Goal: Submit feedback/report problem: Submit feedback/report problem

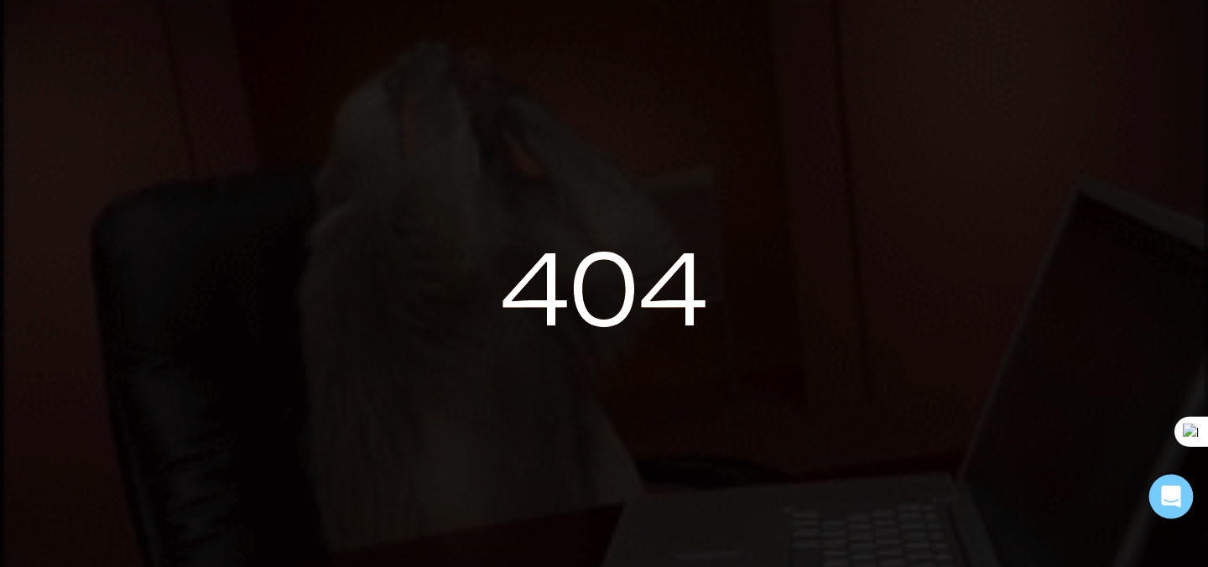
click at [1170, 499] on icon "Open Intercom Messenger" at bounding box center [1170, 497] width 19 height 22
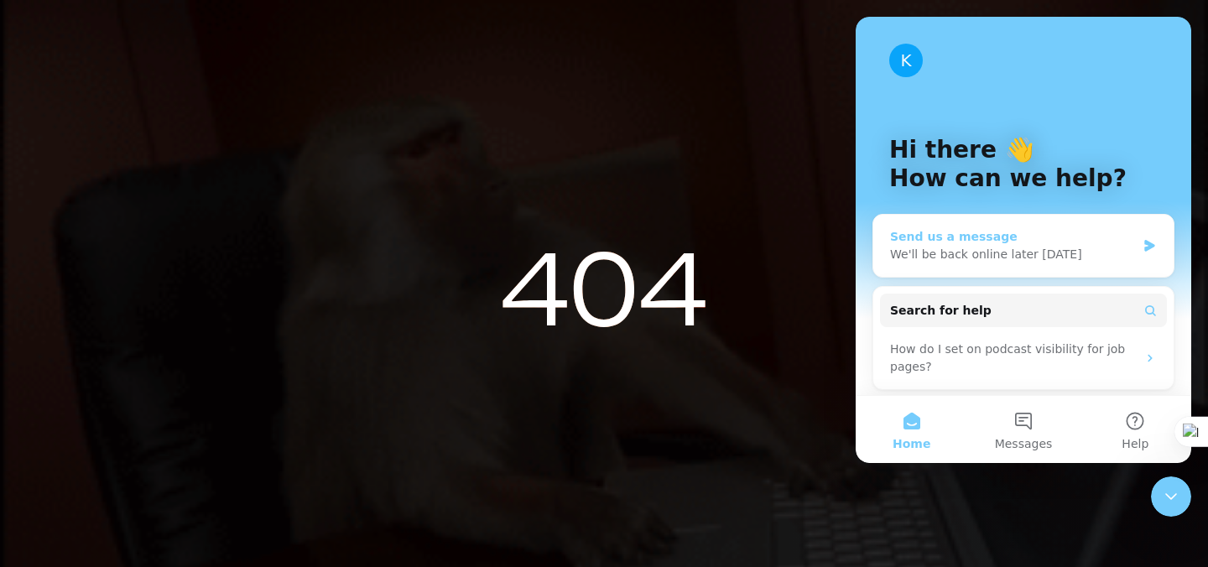
click at [1089, 250] on div "We'll be back online later [DATE]" at bounding box center [1013, 255] width 246 height 18
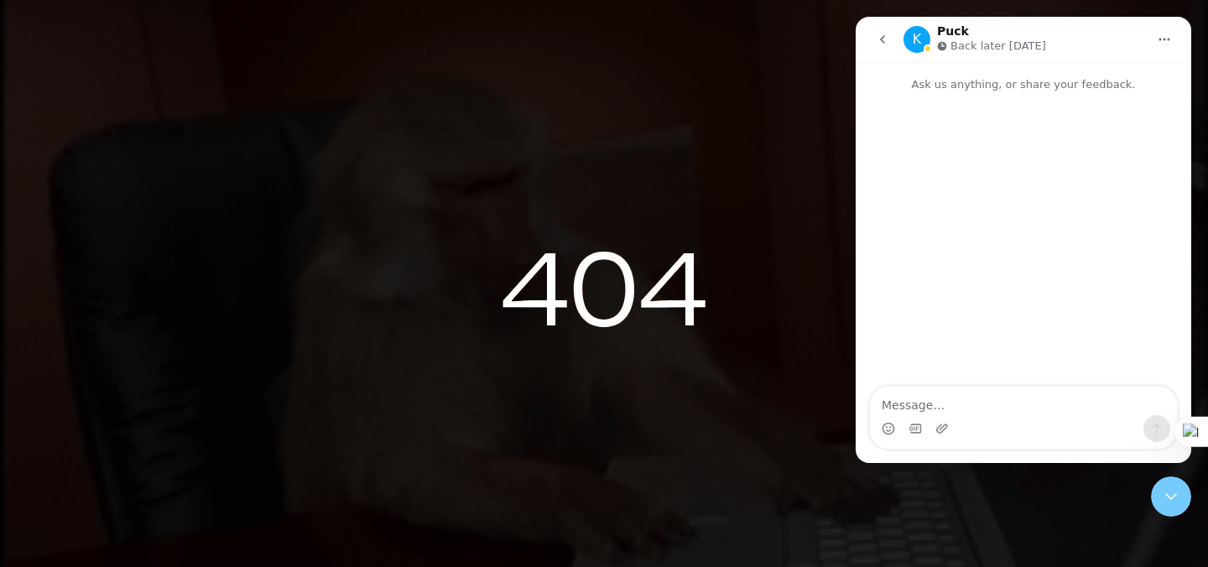
click at [973, 406] on textarea "Message…" at bounding box center [1023, 401] width 307 height 29
type textarea "t"
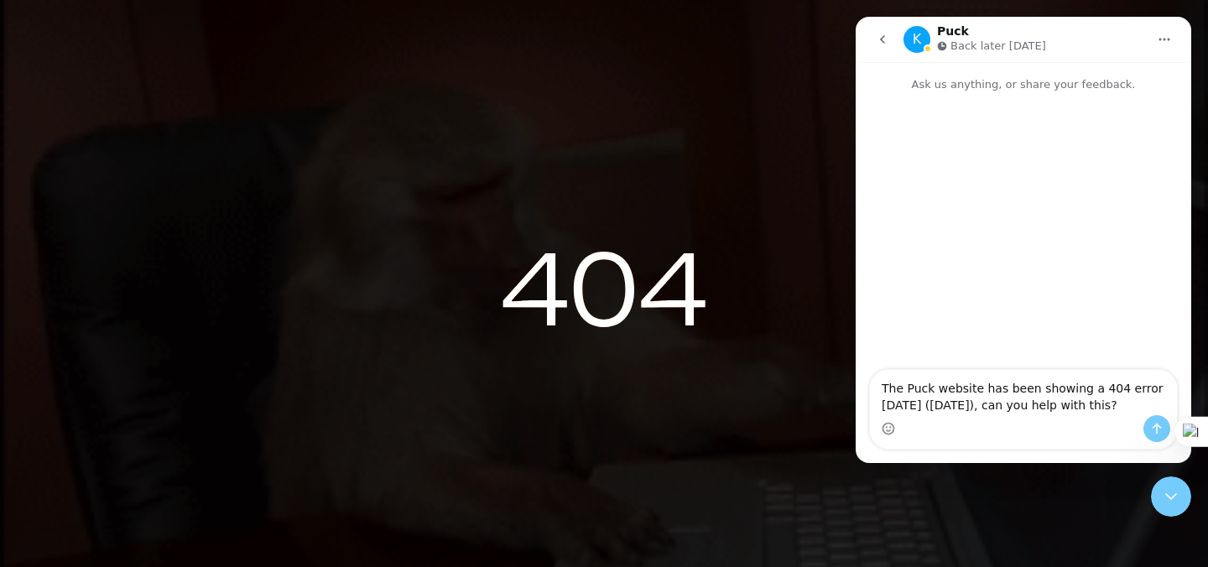
type textarea "The Puck website has been showing a 404 error [DATE] ([DATE]), can you help wit…"
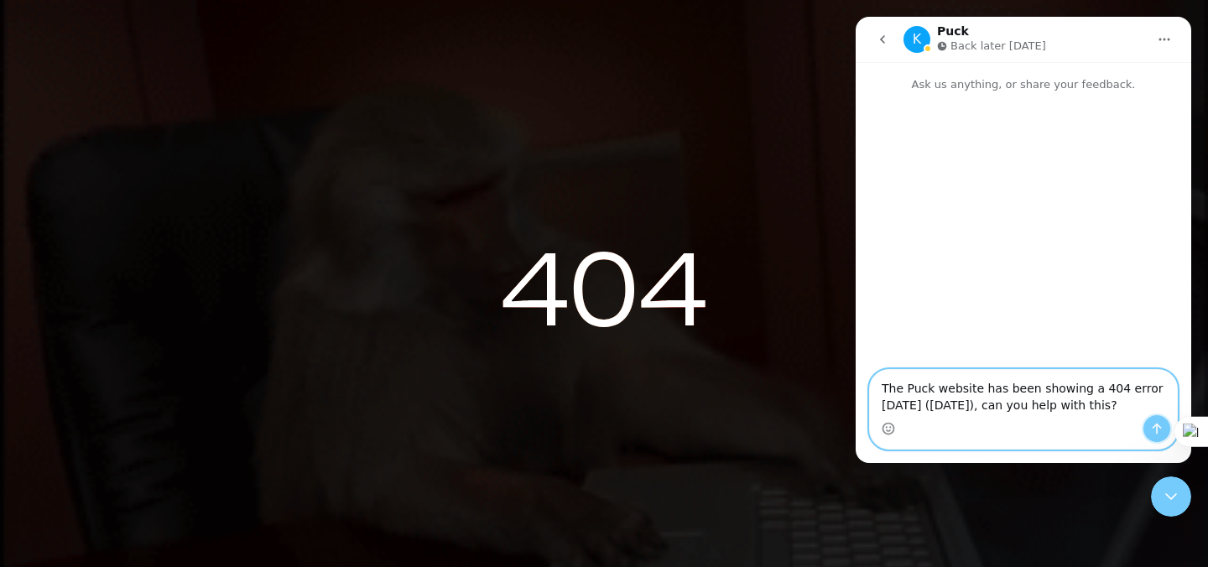
click at [1151, 428] on icon "Send a message…" at bounding box center [1156, 428] width 13 height 13
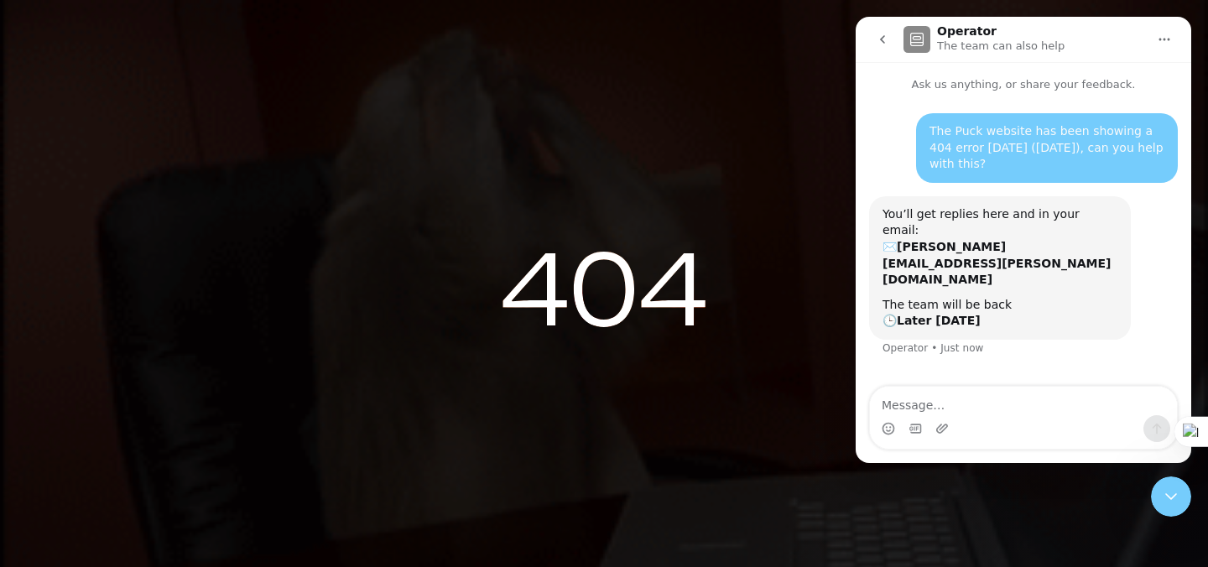
click at [916, 400] on textarea "Message…" at bounding box center [1023, 401] width 307 height 29
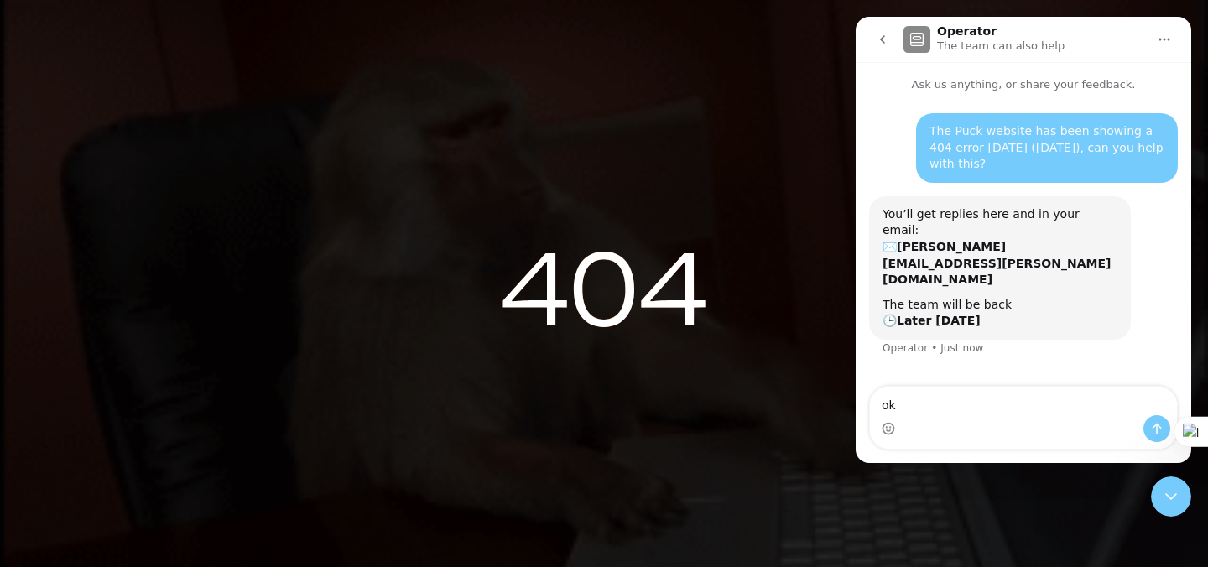
type textarea "ok"
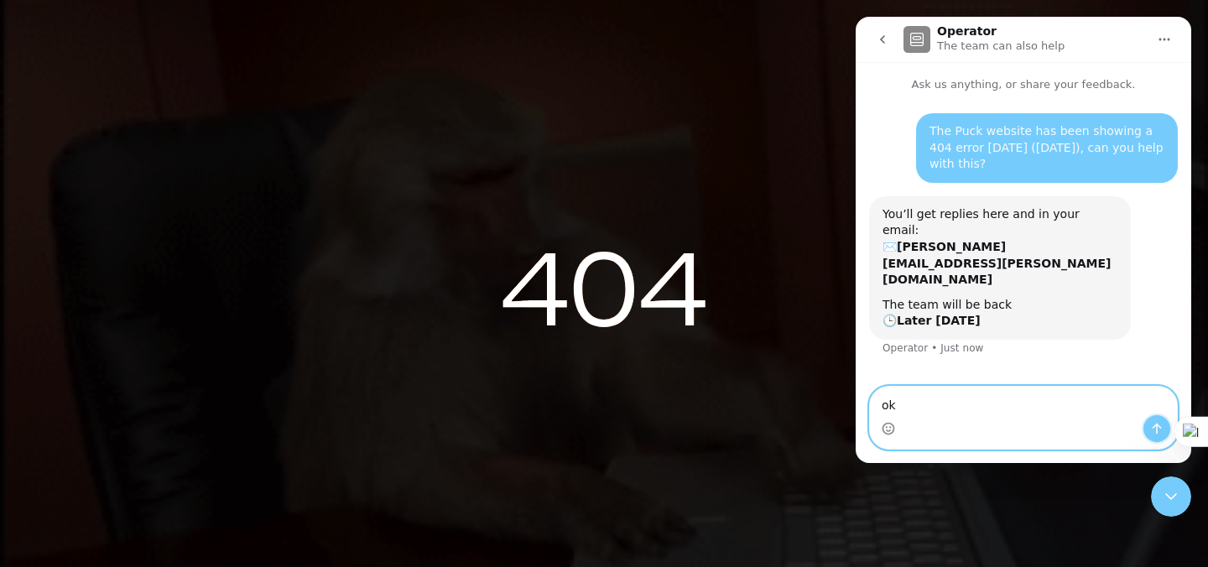
click at [1161, 428] on icon "Send a message…" at bounding box center [1156, 428] width 13 height 13
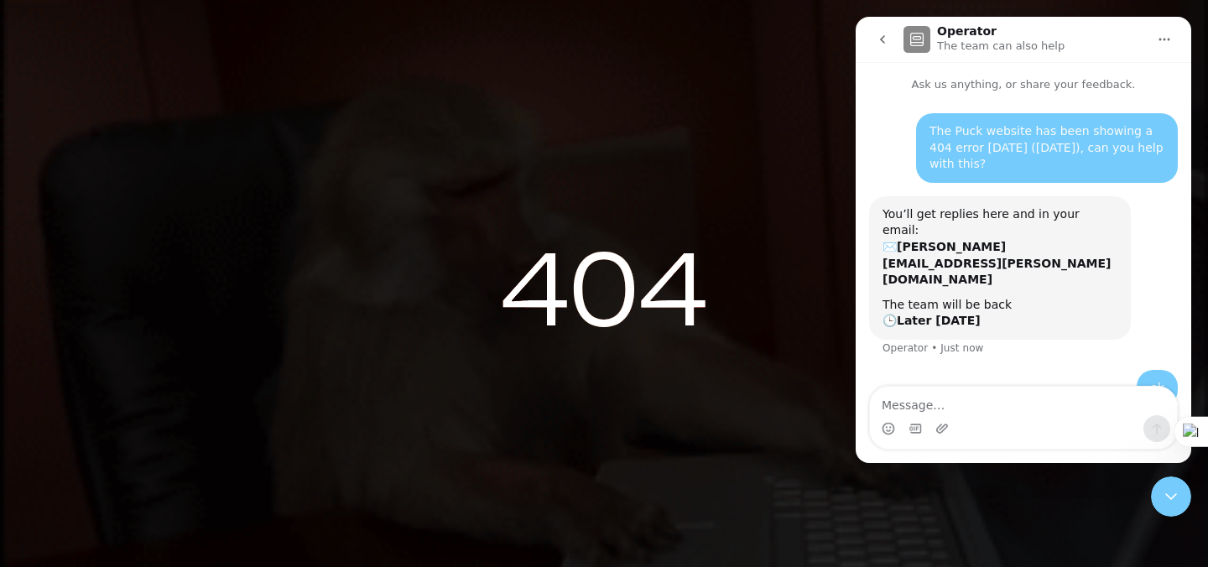
click at [878, 40] on icon "go back" at bounding box center [882, 39] width 13 height 13
